Goal: Task Accomplishment & Management: Complete application form

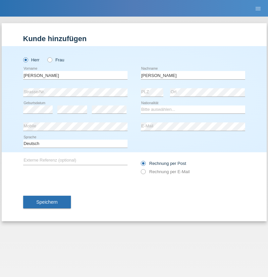
type input "Muñoz Cedeño"
select select "ES"
select select "C"
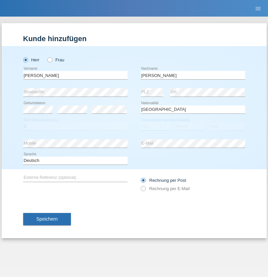
select select "06"
select select "04"
select select "2015"
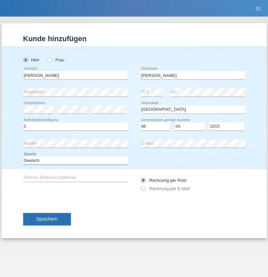
select select "en"
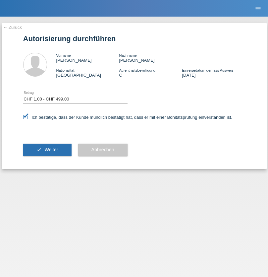
select select "1"
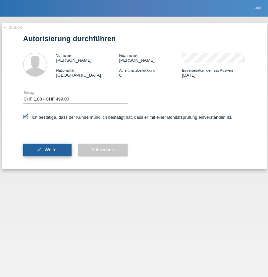
click at [47, 150] on span "Weiter" at bounding box center [51, 149] width 14 height 5
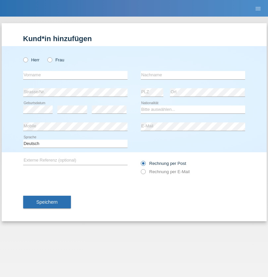
radio input "true"
click at [75, 75] on input "text" at bounding box center [75, 75] width 104 height 8
type input "David"
click at [193, 75] on input "text" at bounding box center [193, 75] width 104 height 8
type input "Nydegger"
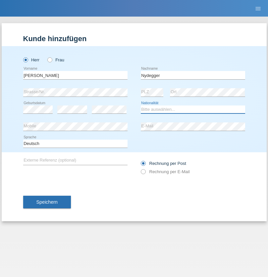
select select "CH"
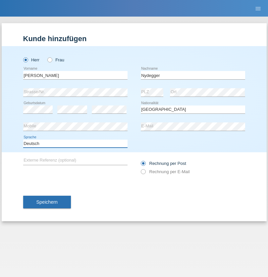
select select "en"
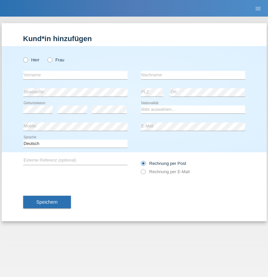
radio input "true"
click at [75, 75] on input "text" at bounding box center [75, 75] width 104 height 8
type input "[PERSON_NAME]"
click at [193, 75] on input "text" at bounding box center [193, 75] width 104 height 8
type input "Nydegger"
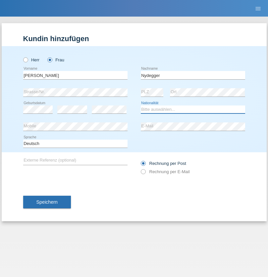
select select "CH"
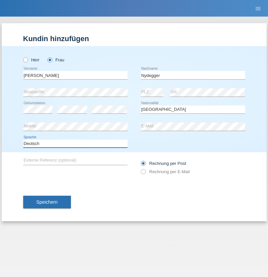
select select "en"
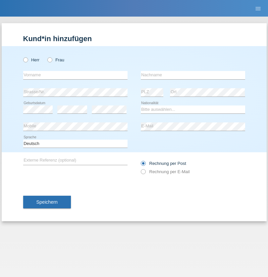
radio input "true"
click at [75, 75] on input "text" at bounding box center [75, 75] width 104 height 8
type input "Goekhan"
click at [193, 75] on input "text" at bounding box center [193, 75] width 104 height 8
type input "Akarsu"
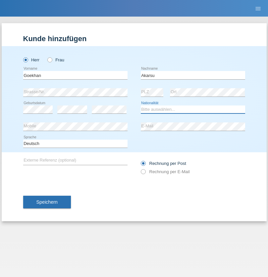
select select "AT"
select select "C"
select select "01"
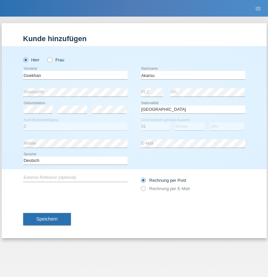
select select "05"
select select "2021"
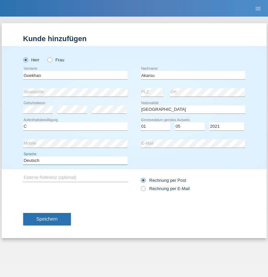
select select "en"
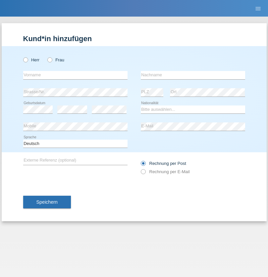
radio input "true"
click at [75, 75] on input "text" at bounding box center [75, 75] width 104 height 8
type input "Daniele"
click at [193, 75] on input "text" at bounding box center [193, 75] width 104 height 8
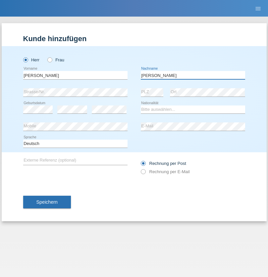
type input "Daniele"
select select "IT"
select select "C"
select select "22"
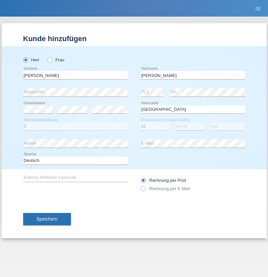
select select "06"
select select "1964"
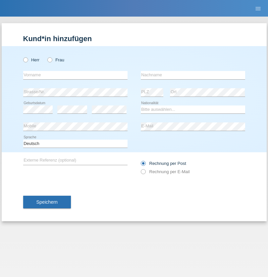
radio input "true"
click at [75, 75] on input "text" at bounding box center [75, 75] width 104 height 8
type input "Carnevale"
click at [193, 75] on input "text" at bounding box center [193, 75] width 104 height 8
type input "Alessio"
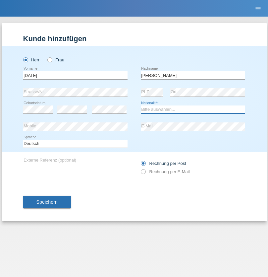
select select "IT"
select select "C"
select select "01"
select select "05"
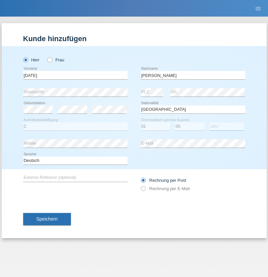
select select "2021"
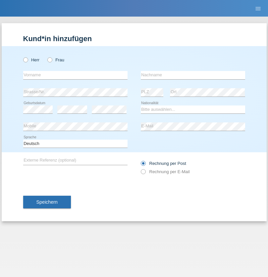
radio input "true"
click at [75, 75] on input "text" at bounding box center [75, 75] width 104 height 8
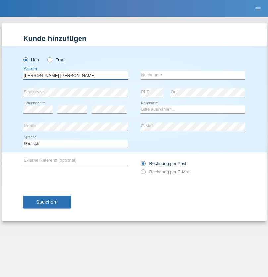
type input "[PERSON_NAME] [PERSON_NAME]"
click at [193, 75] on input "text" at bounding box center [193, 75] width 104 height 8
type input "Cislariu"
select select "CH"
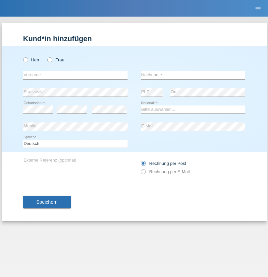
radio input "true"
select select "CH"
radio input "true"
click at [75, 75] on input "text" at bounding box center [75, 75] width 104 height 8
type input "[PERSON_NAME]"
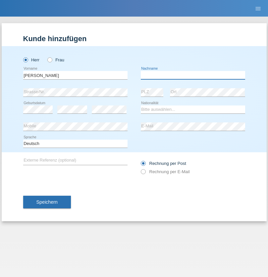
click at [193, 75] on input "text" at bounding box center [193, 75] width 104 height 8
type input "Kappelmayer"
select select "MG"
select select "C"
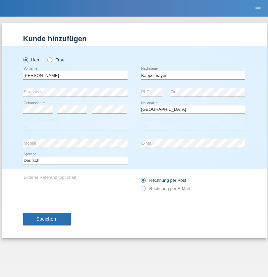
select select "31"
select select "08"
select select "2021"
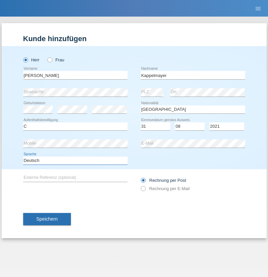
select select "en"
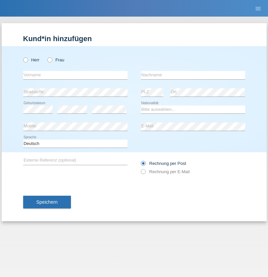
radio input "true"
click at [75, 75] on input "text" at bounding box center [75, 75] width 104 height 8
type input "firat"
click at [193, 75] on input "text" at bounding box center [193, 75] width 104 height 8
type input "kara"
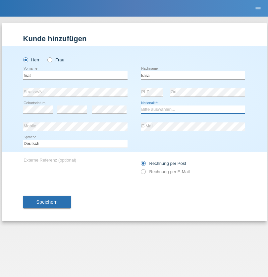
select select "CH"
radio input "true"
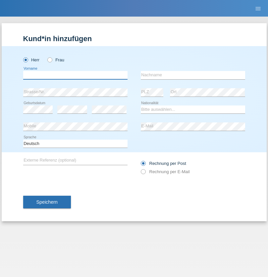
click at [75, 75] on input "text" at bounding box center [75, 75] width 104 height 8
type input "[PERSON_NAME]"
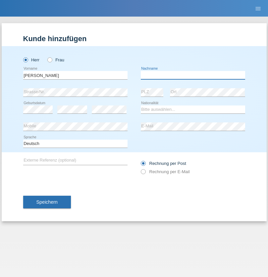
click at [193, 75] on input "text" at bounding box center [193, 75] width 104 height 8
type input "Panda nzinga"
select select "MN"
select select "C"
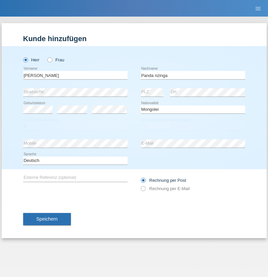
select select "28"
select select "11"
select select "2001"
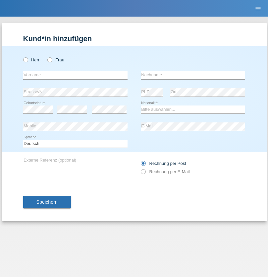
radio input "true"
select select "HU"
select select "C"
select select "30"
select select "10"
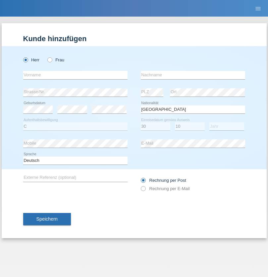
select select "2021"
